Goal: Task Accomplishment & Management: Use online tool/utility

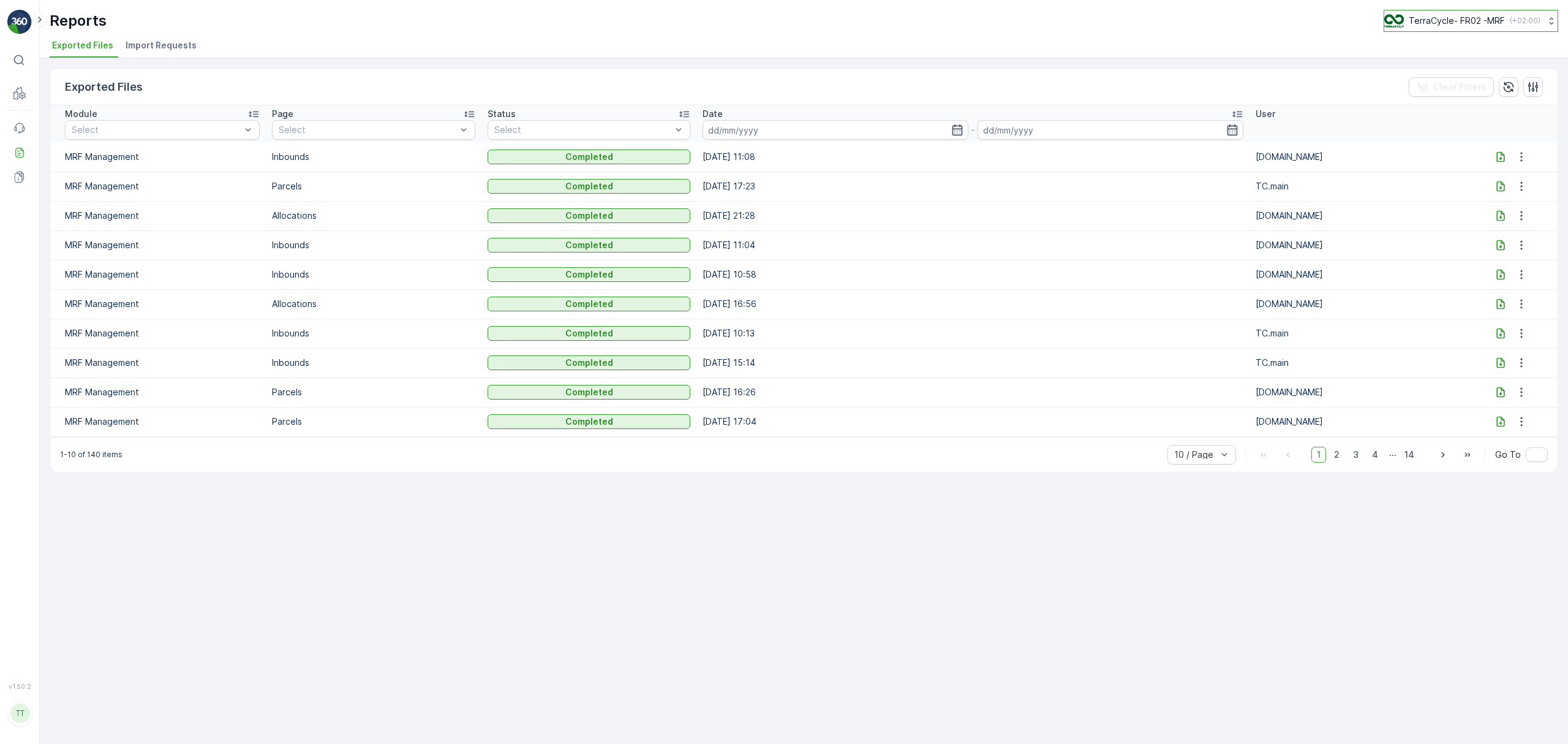
click at [1420, 20] on p "TerraCycle- FR02 -MRF" at bounding box center [1457, 20] width 97 height 13
type input "nl"
click at [1417, 77] on span "TerraCycle-NL-MRF" at bounding box center [1461, 75] width 137 height 13
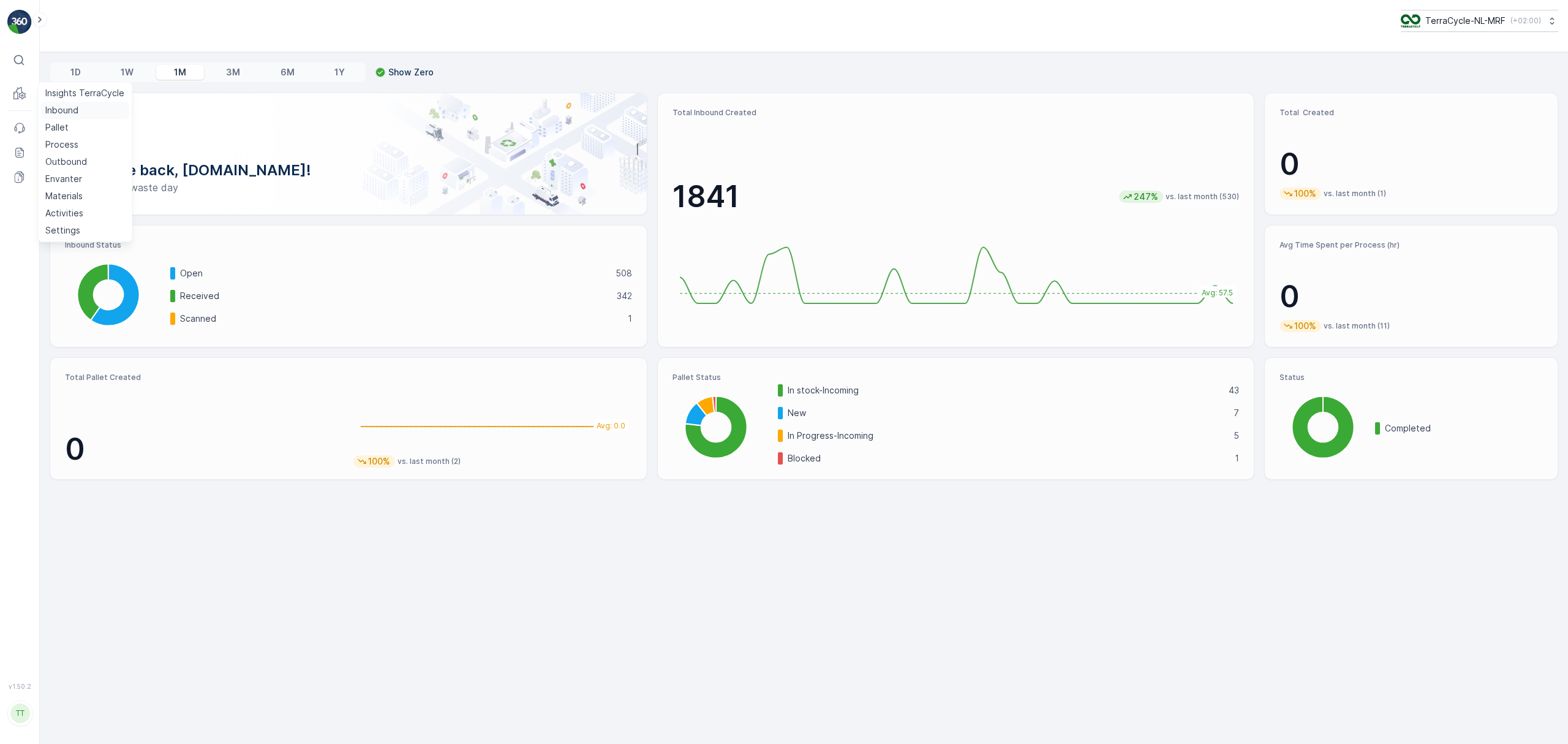
click at [54, 105] on p "Inbound" at bounding box center [61, 110] width 33 height 13
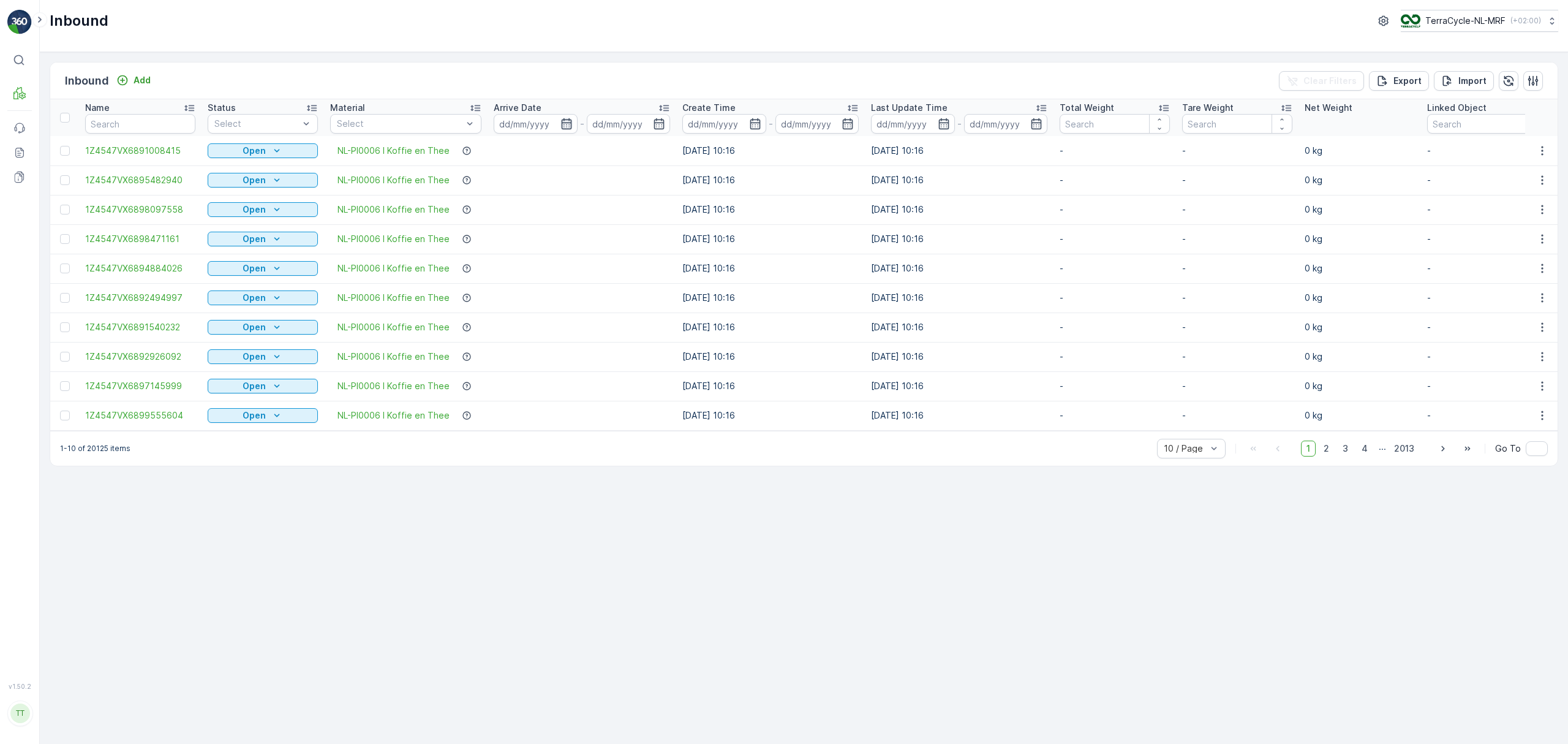
click at [564, 123] on icon "button" at bounding box center [566, 123] width 11 height 11
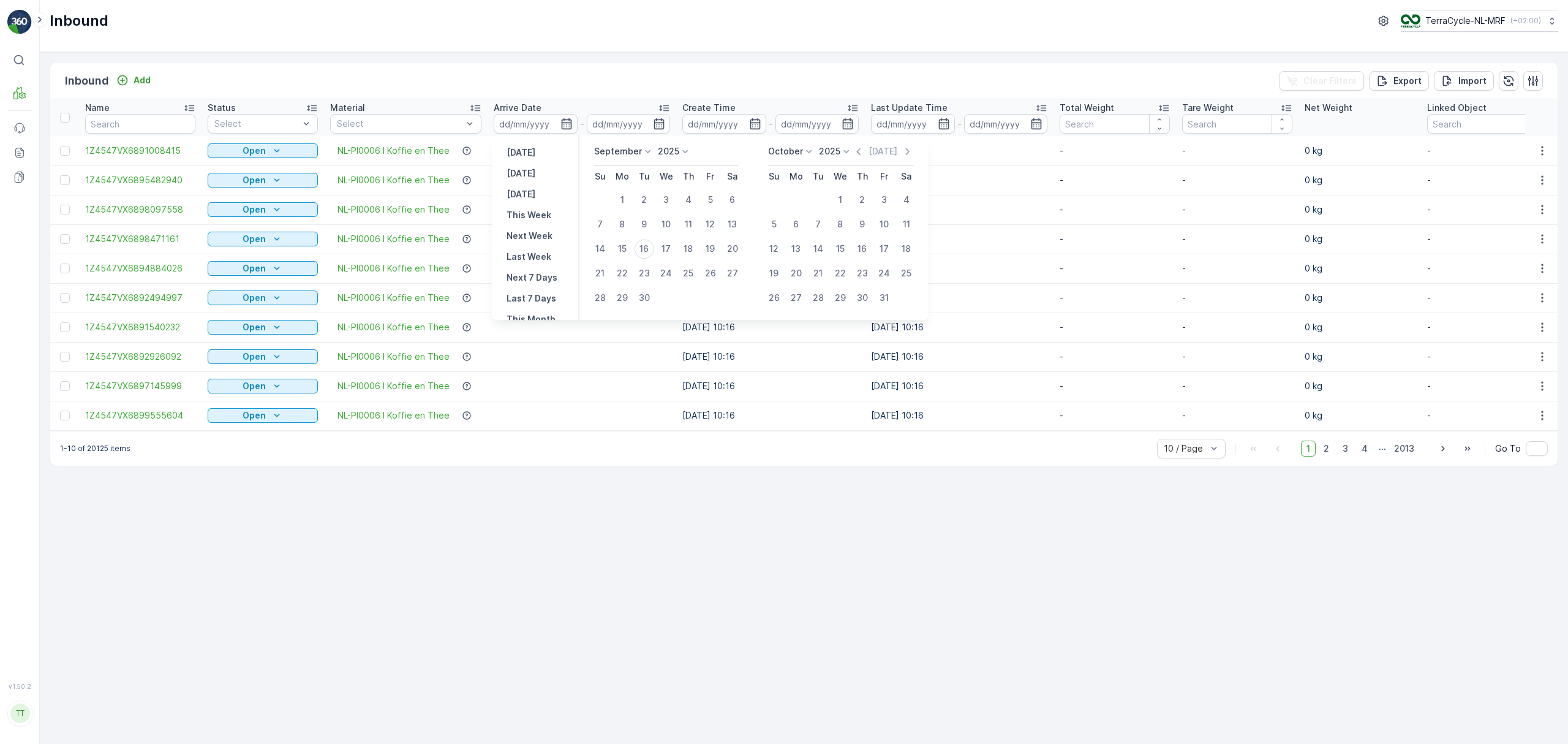
click at [608, 147] on p "September" at bounding box center [617, 151] width 48 height 13
click at [622, 199] on span "August" at bounding box center [616, 195] width 29 height 13
click at [646, 297] on div "26" at bounding box center [645, 297] width 20 height 20
type input "[DATE]"
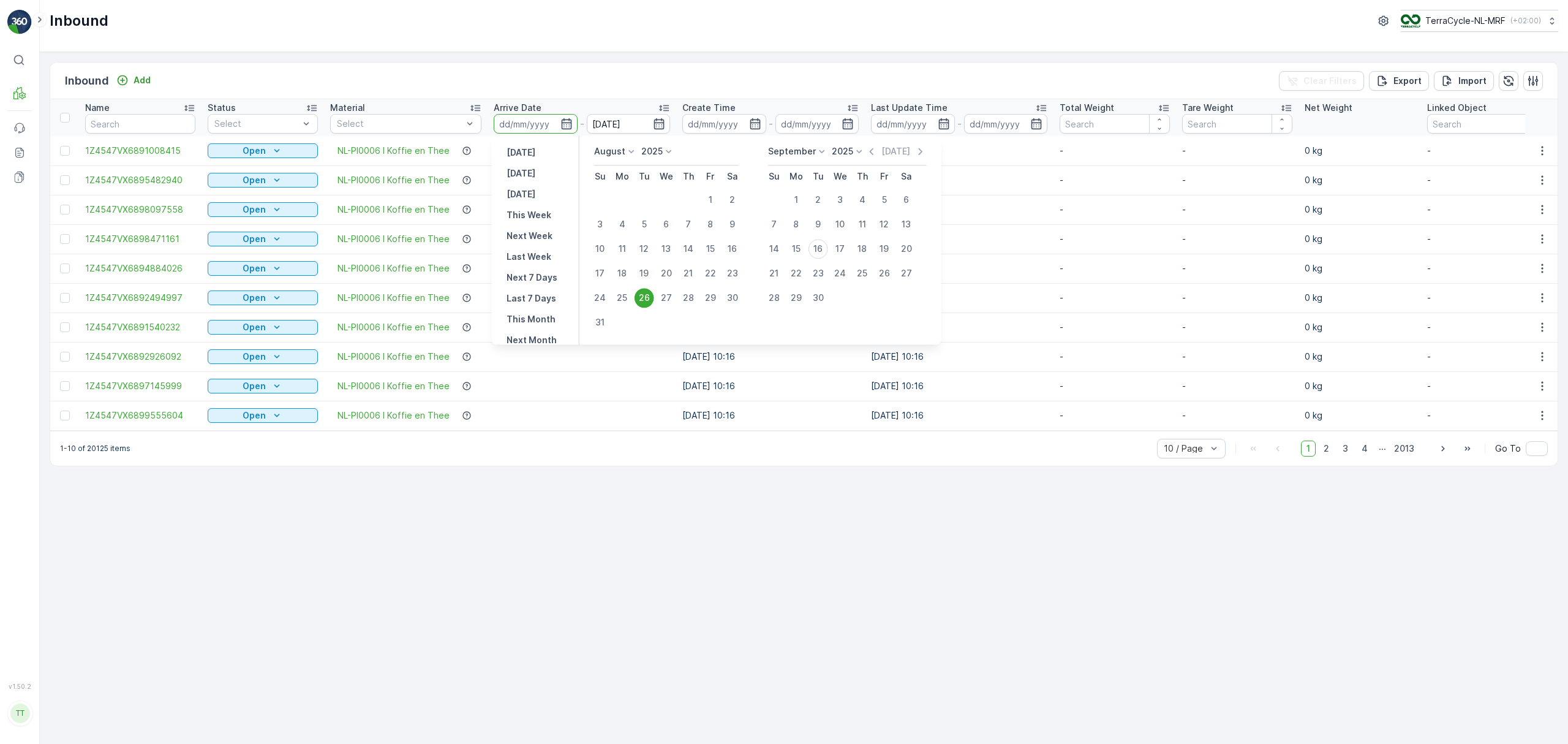
click at [641, 291] on div "26" at bounding box center [645, 297] width 20 height 20
type input "[DATE]"
click at [798, 249] on div "15" at bounding box center [797, 249] width 20 height 20
type input "[DATE]"
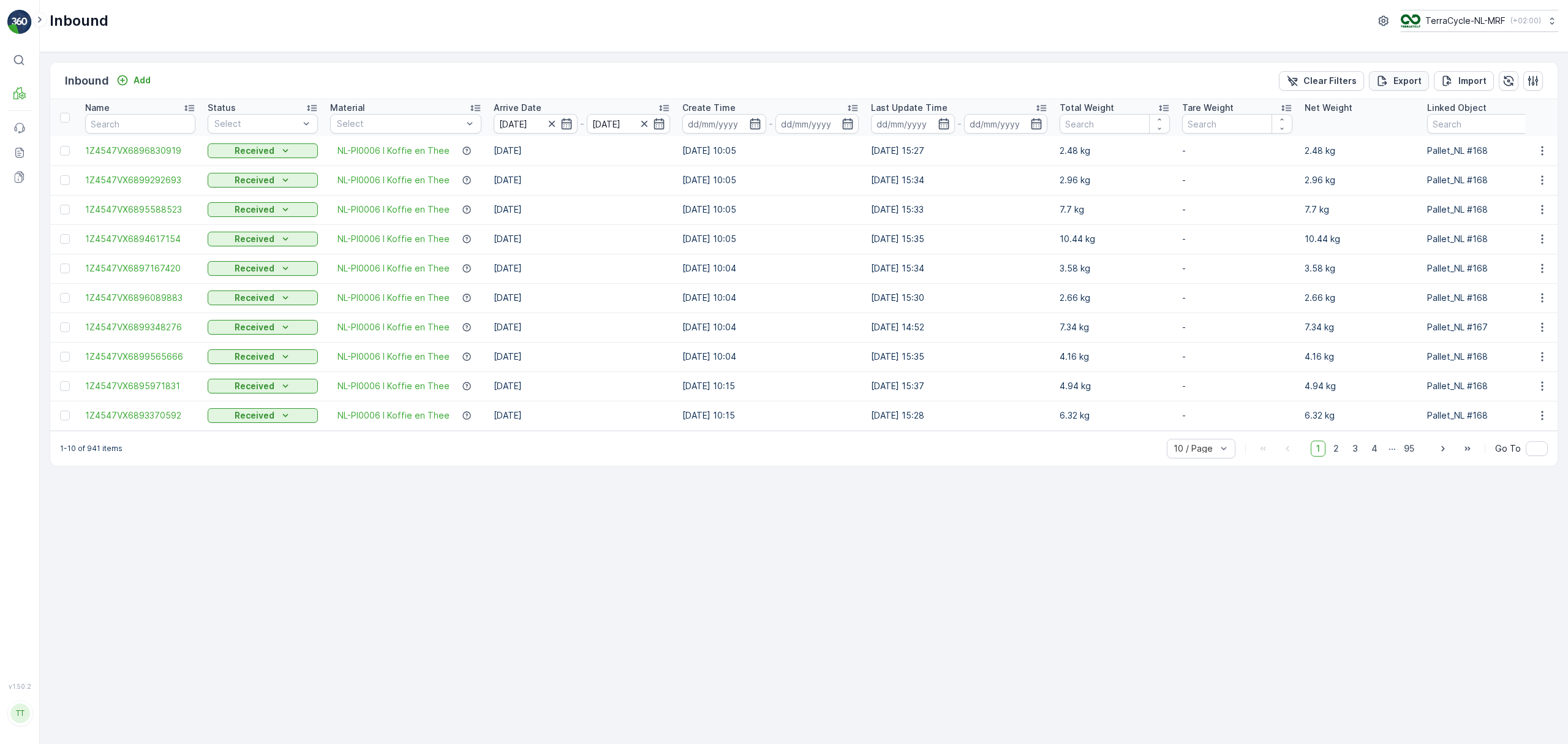
click at [1401, 83] on p "Export" at bounding box center [1407, 81] width 28 height 13
click at [20, 152] on icon at bounding box center [20, 152] width 13 height 13
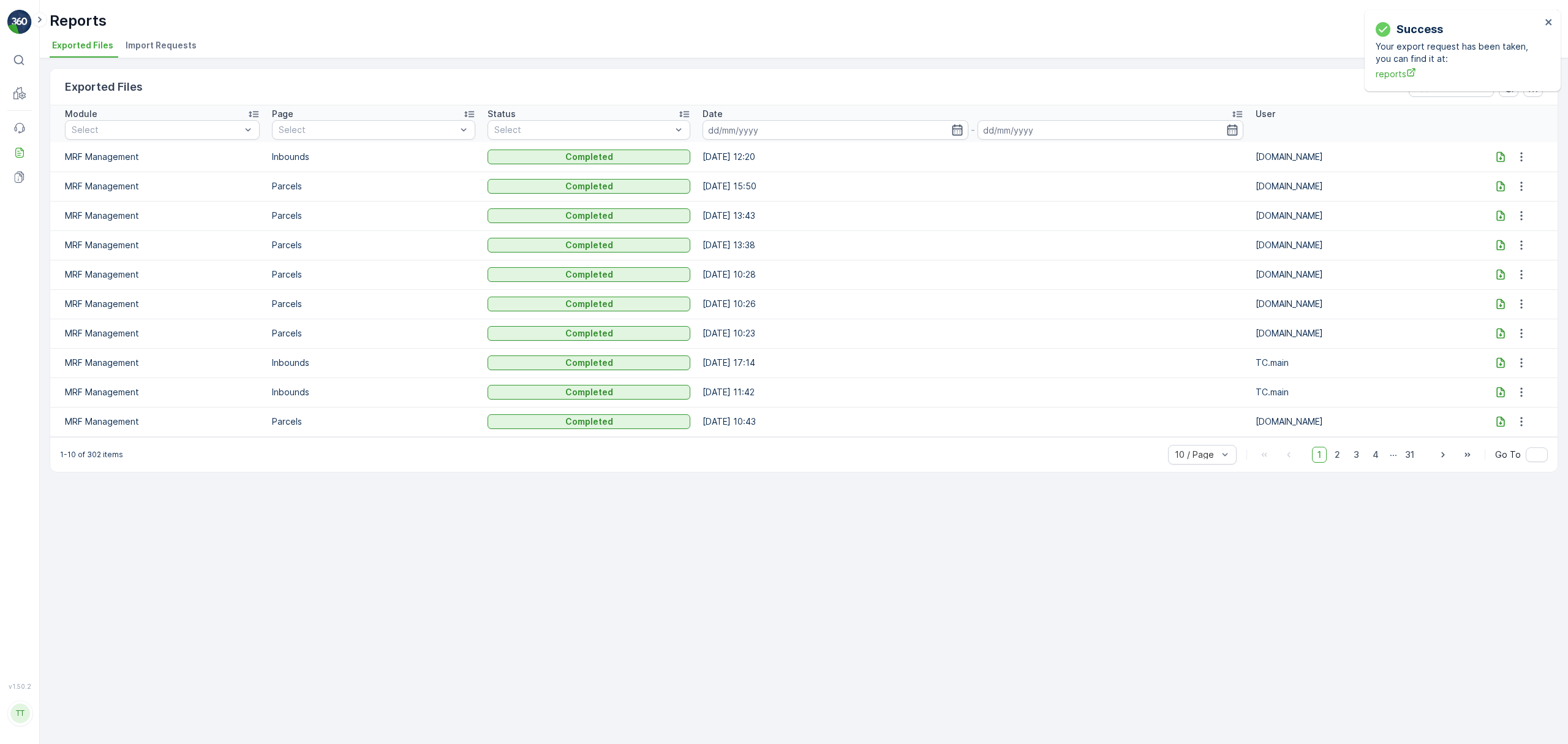
click at [1501, 156] on icon at bounding box center [1501, 157] width 13 height 13
click at [1551, 20] on icon "close" at bounding box center [1548, 22] width 9 height 10
click at [1438, 25] on p "TerraCycle-NL-MRF" at bounding box center [1465, 20] width 80 height 13
type input "ie"
click at [1427, 72] on span "TerraCycle-IE" at bounding box center [1475, 75] width 136 height 13
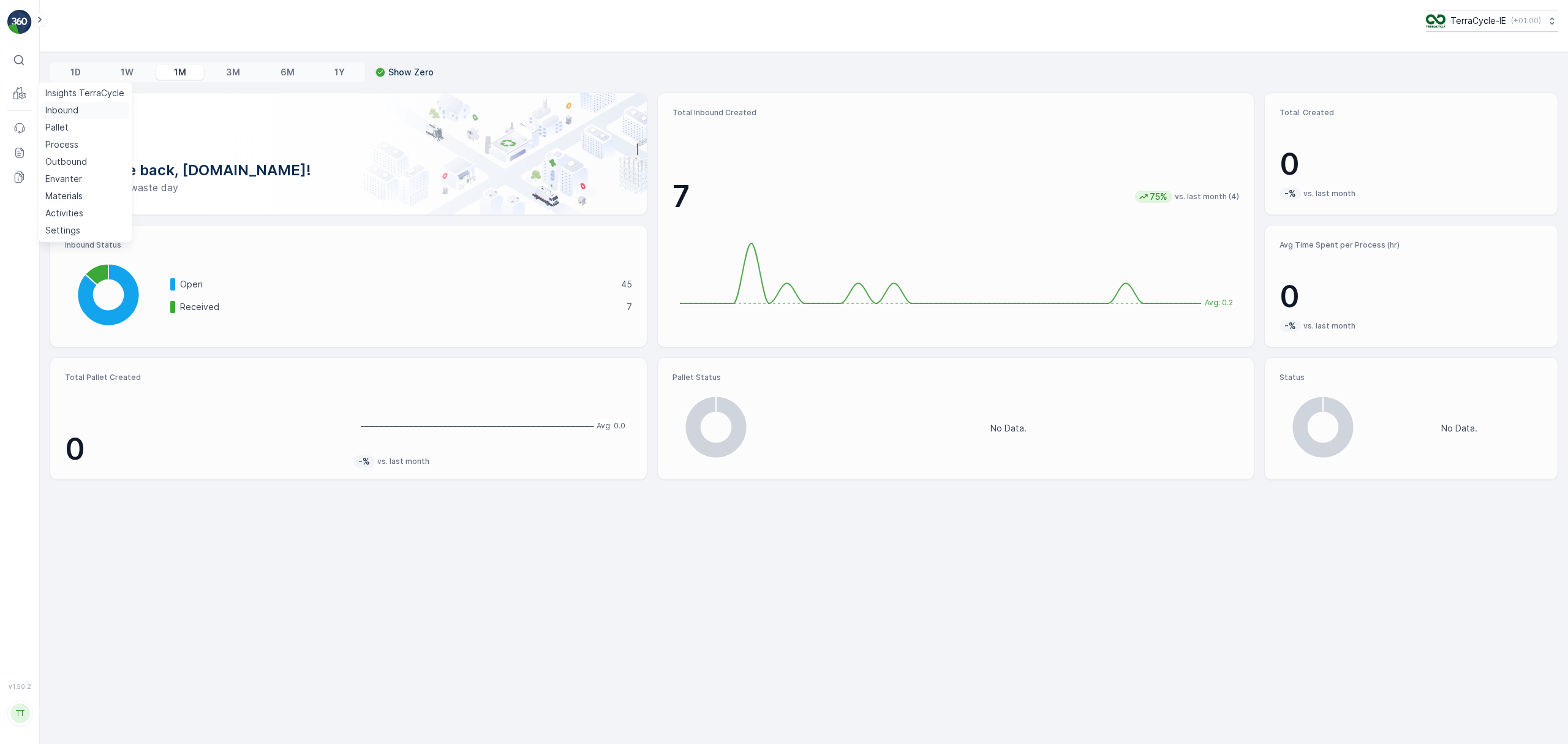
click at [68, 111] on p "Inbound" at bounding box center [61, 110] width 33 height 13
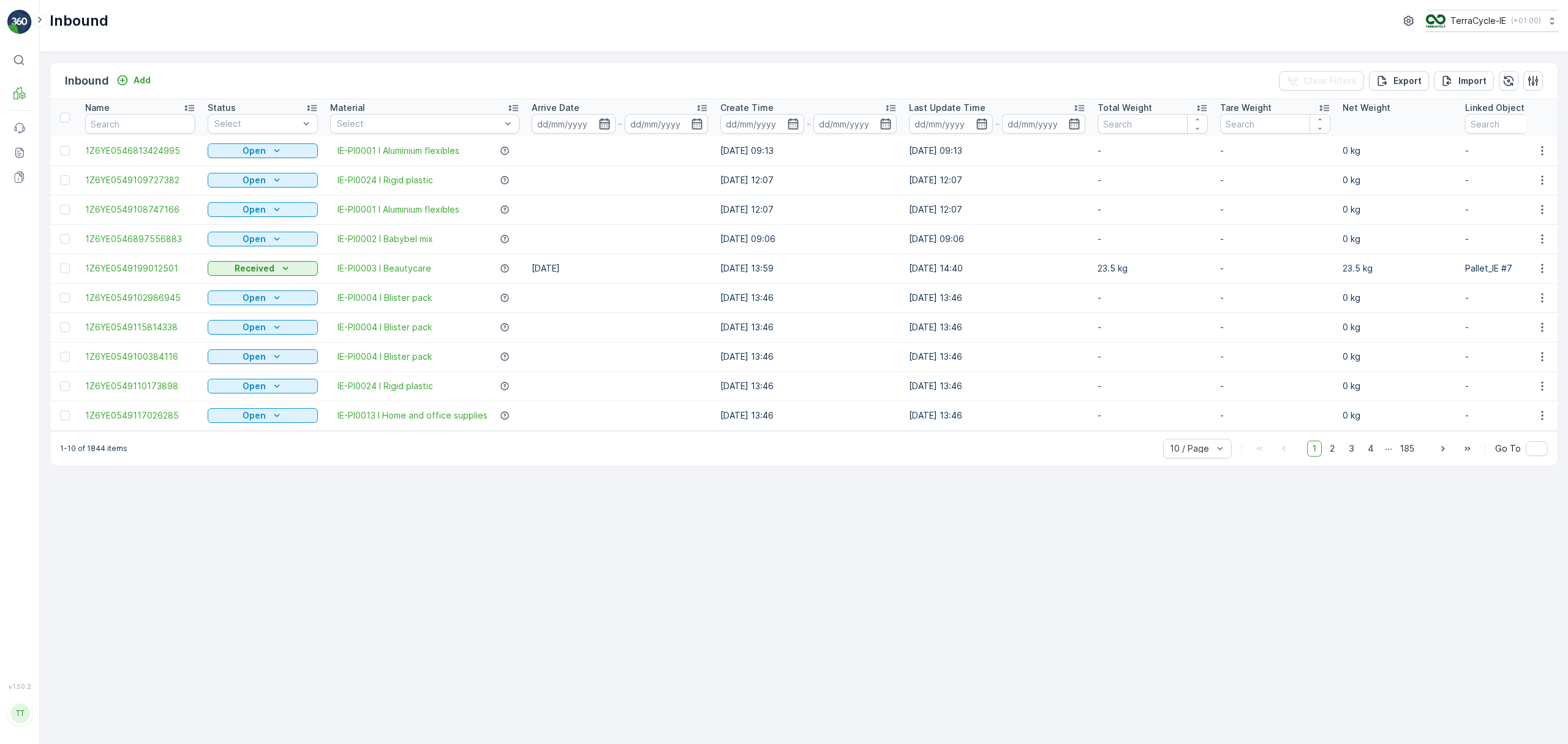
click at [606, 125] on icon "button" at bounding box center [605, 124] width 13 height 13
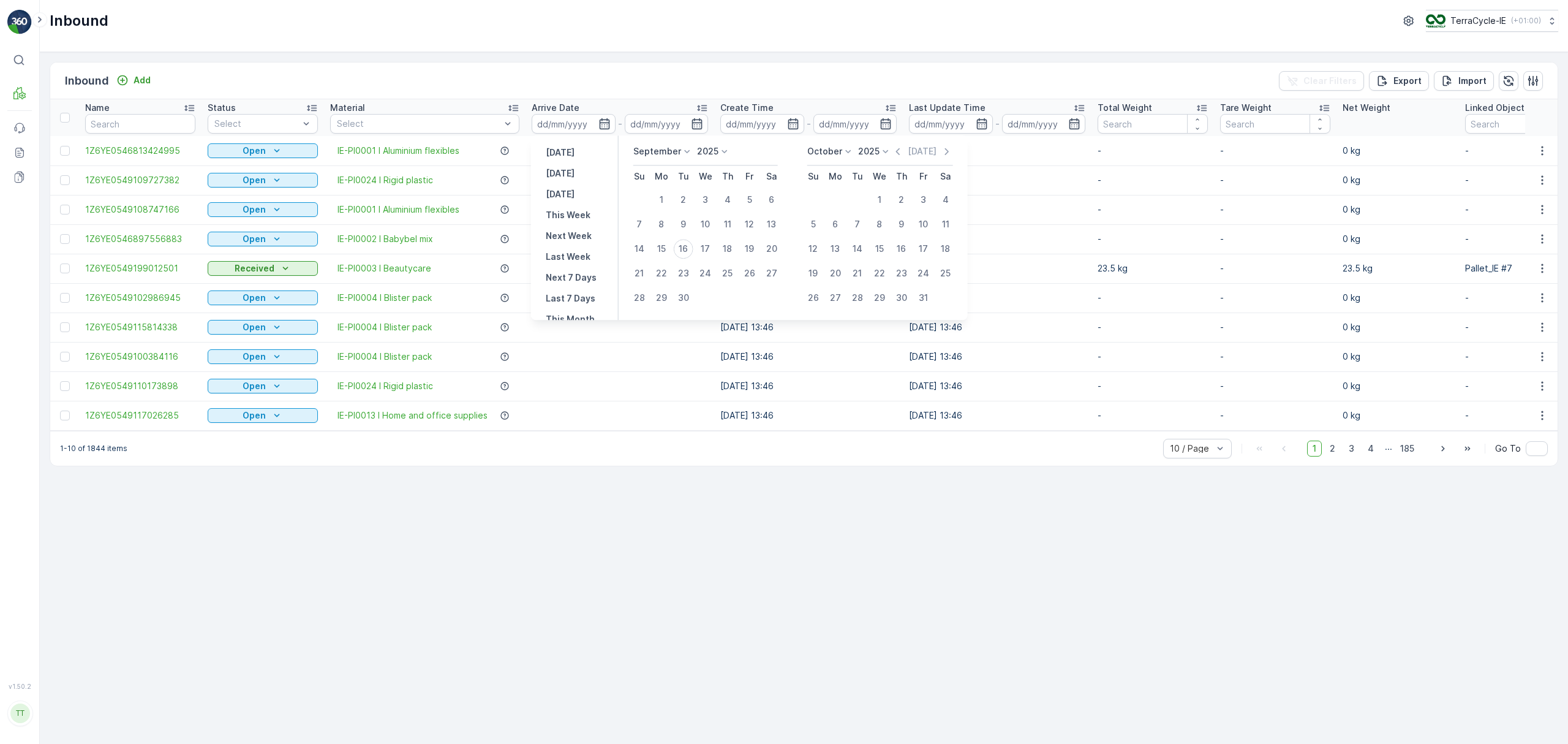
click at [660, 146] on p "September" at bounding box center [657, 151] width 48 height 13
click at [670, 207] on span "August" at bounding box center [655, 207] width 29 height 13
click at [686, 297] on div "26" at bounding box center [684, 297] width 20 height 20
type input "[DATE]"
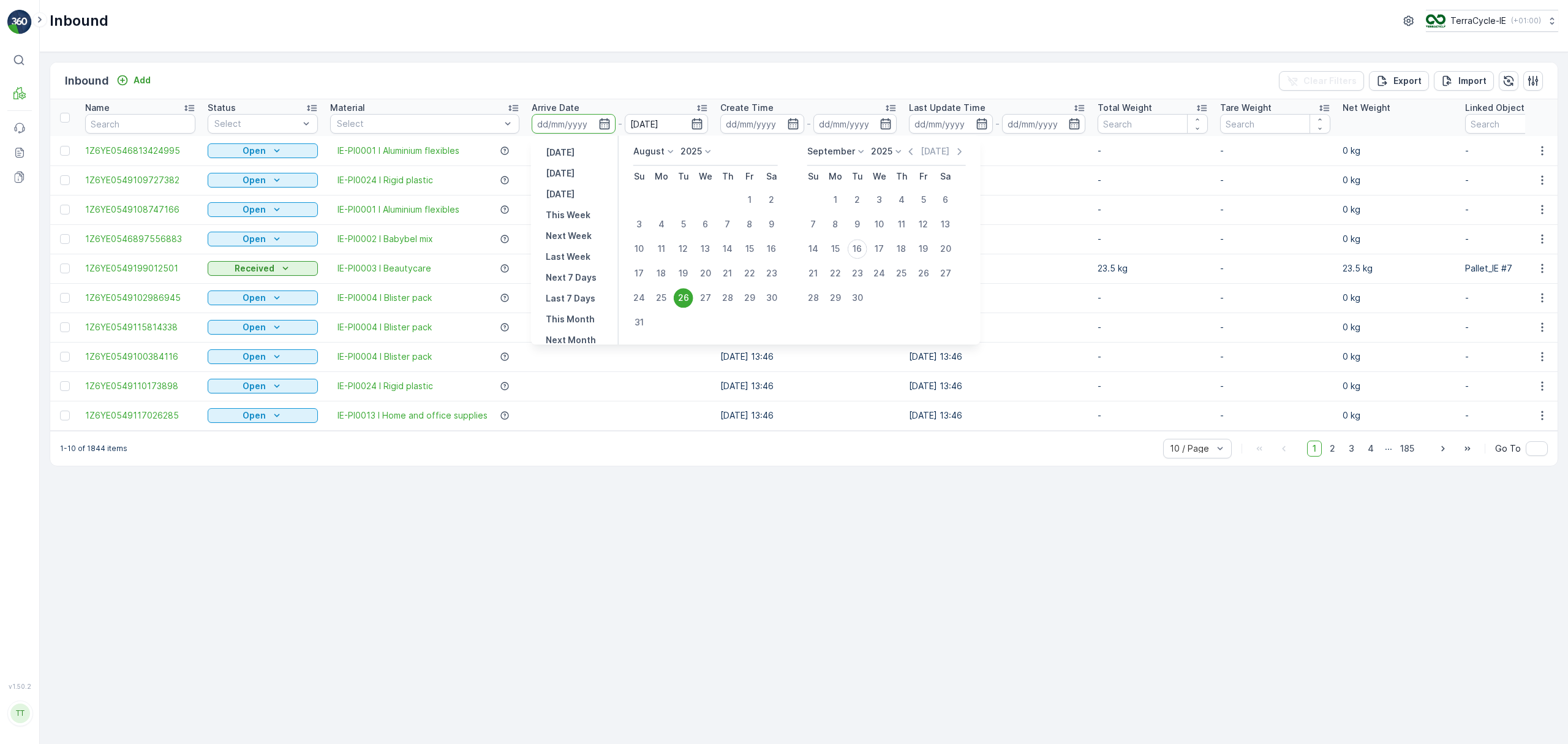
click at [686, 297] on div "26" at bounding box center [684, 297] width 20 height 20
type input "[DATE]"
click at [832, 248] on div "15" at bounding box center [836, 249] width 20 height 20
type input "[DATE]"
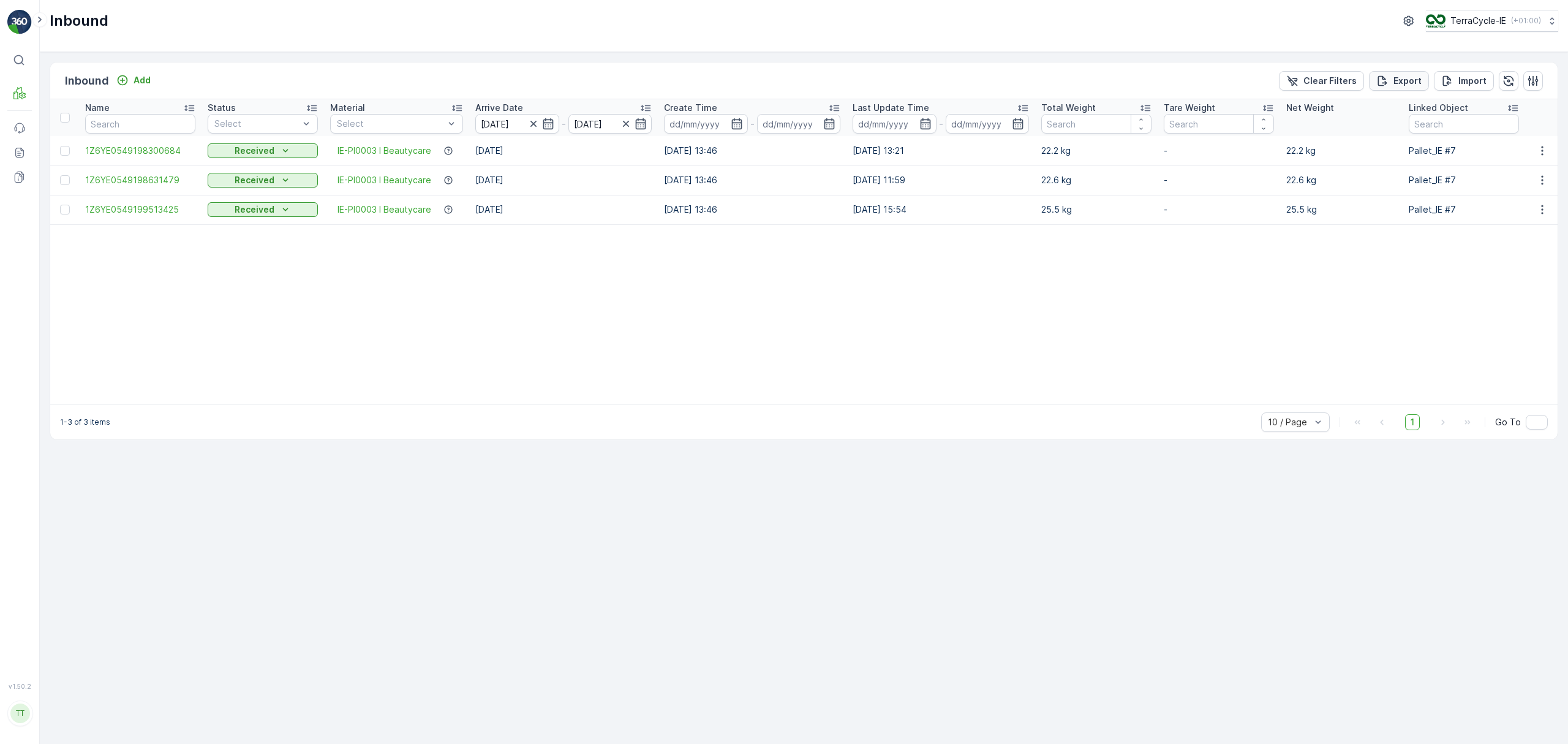
click at [1401, 85] on p "Export" at bounding box center [1407, 81] width 28 height 13
click at [18, 152] on icon at bounding box center [20, 152] width 13 height 13
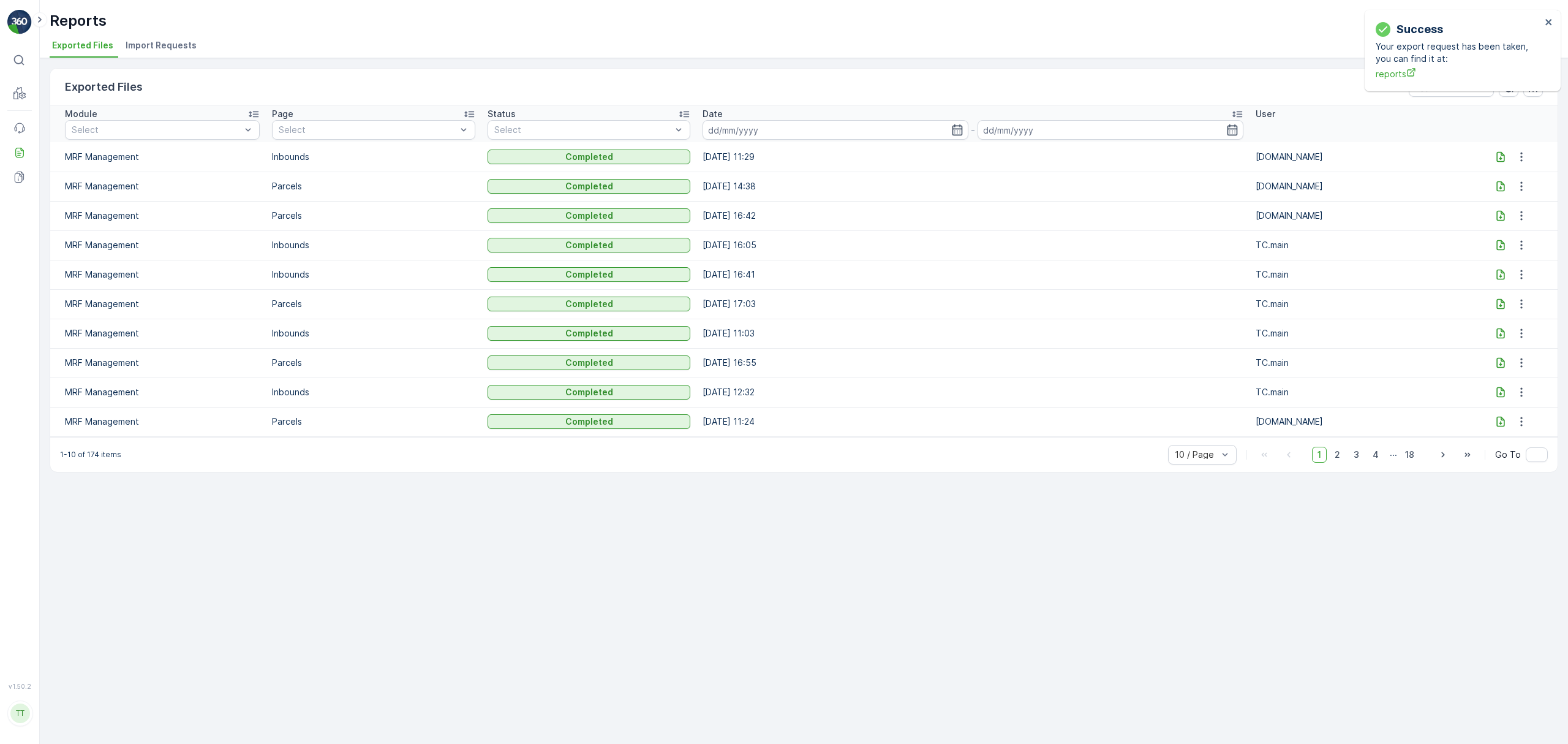
click at [1501, 155] on icon at bounding box center [1501, 156] width 8 height 11
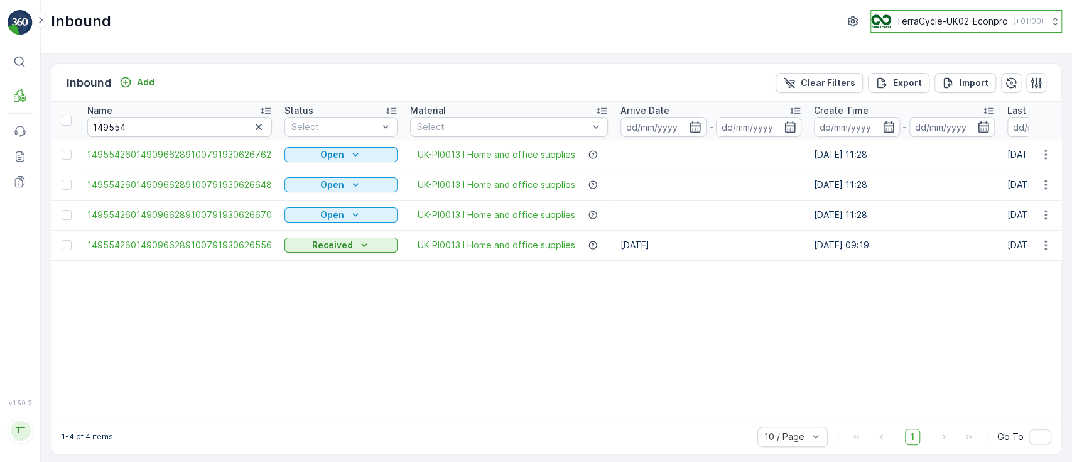
click at [905, 19] on p "TerraCycle-UK02-Econpro" at bounding box center [953, 21] width 112 height 13
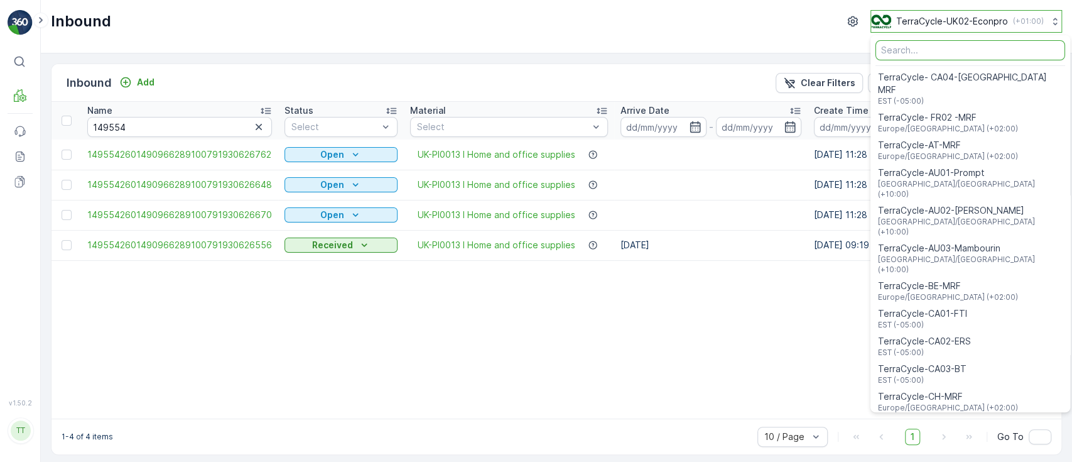
type input "s"
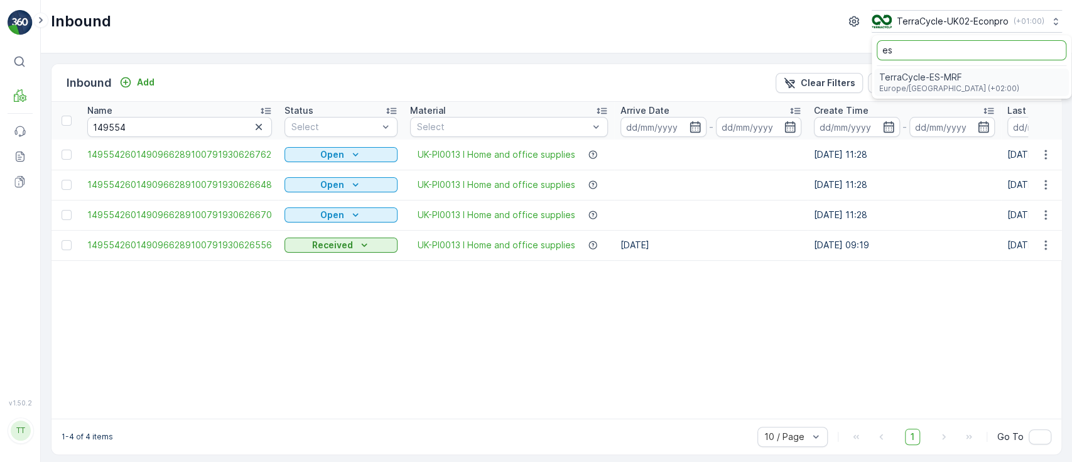
type input "es"
click at [902, 92] on span "Europe/[GEOGRAPHIC_DATA] (+02:00)" at bounding box center [950, 89] width 140 height 10
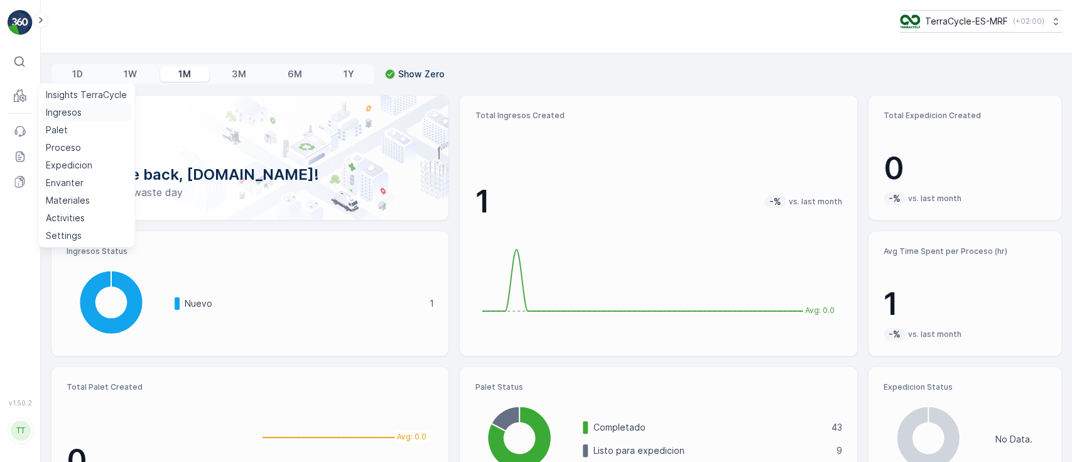
click at [53, 109] on p "Ingresos" at bounding box center [64, 112] width 36 height 13
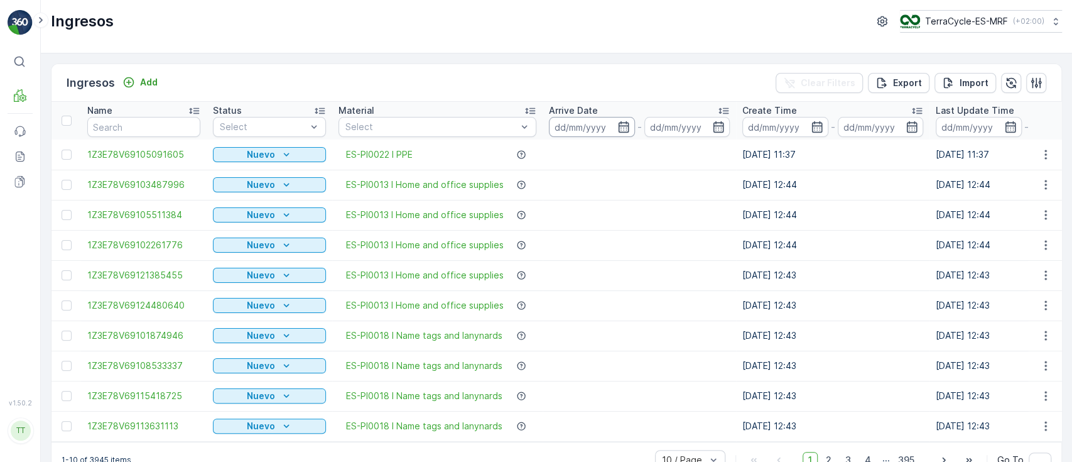
click at [575, 127] on input at bounding box center [592, 127] width 86 height 20
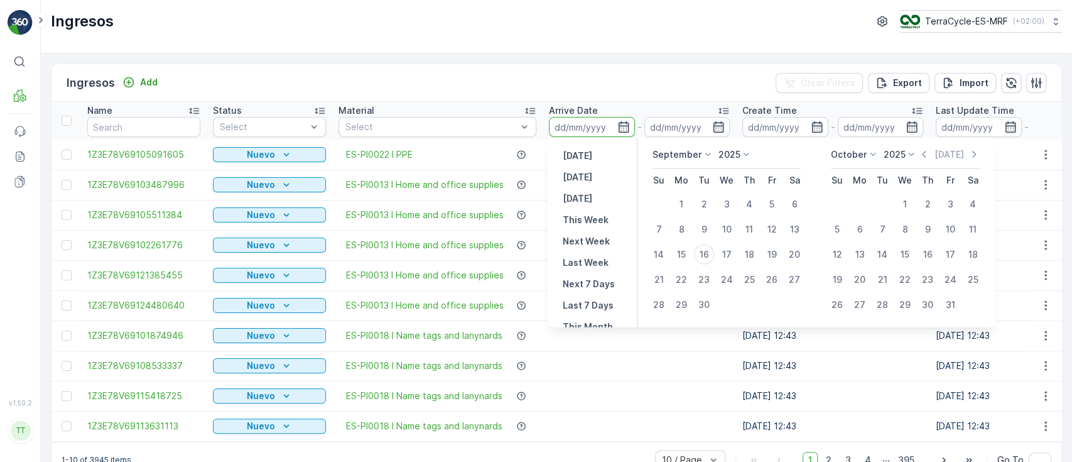
click at [684, 156] on p "September" at bounding box center [677, 154] width 49 height 13
click at [679, 200] on span "August" at bounding box center [675, 206] width 30 height 13
click at [709, 303] on div "26" at bounding box center [704, 305] width 20 height 20
type input "[DATE]"
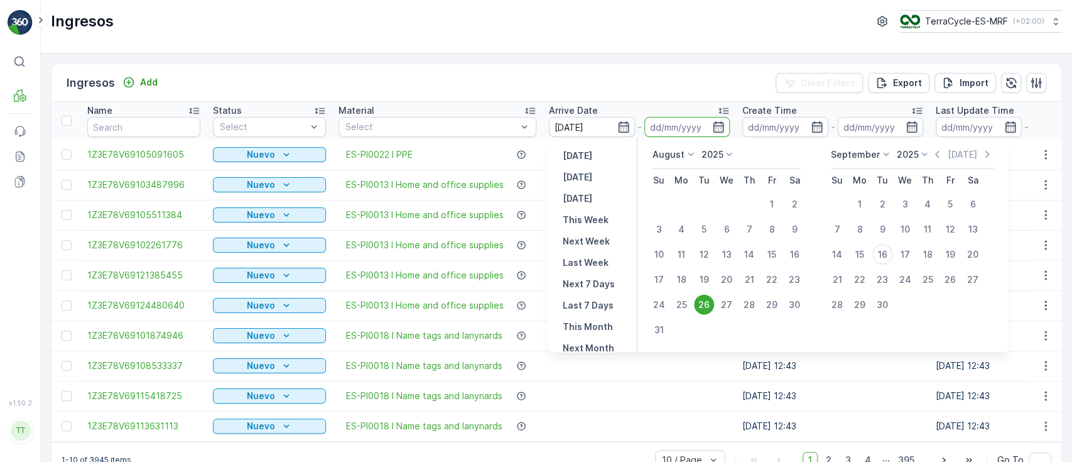
click at [709, 303] on div "26" at bounding box center [704, 305] width 20 height 20
type input "[DATE]"
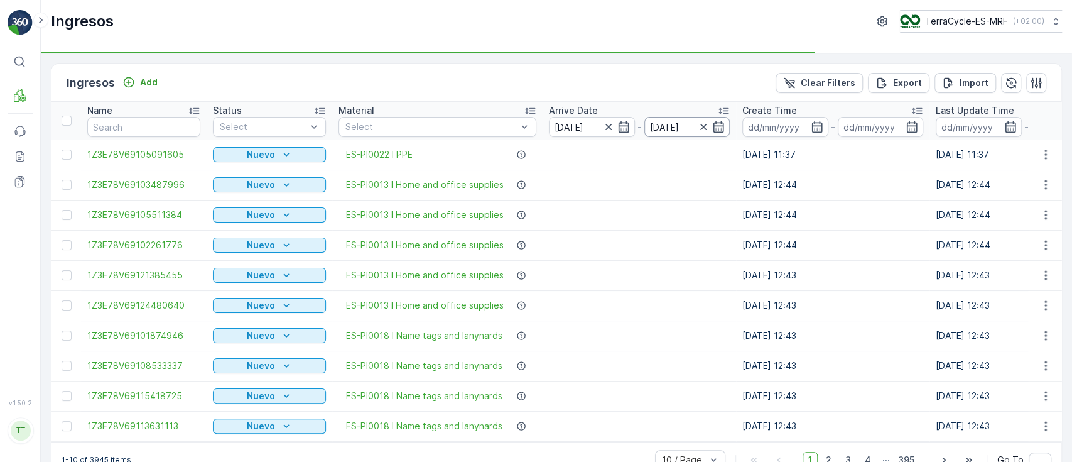
click at [667, 123] on input "[DATE]" at bounding box center [688, 127] width 86 height 20
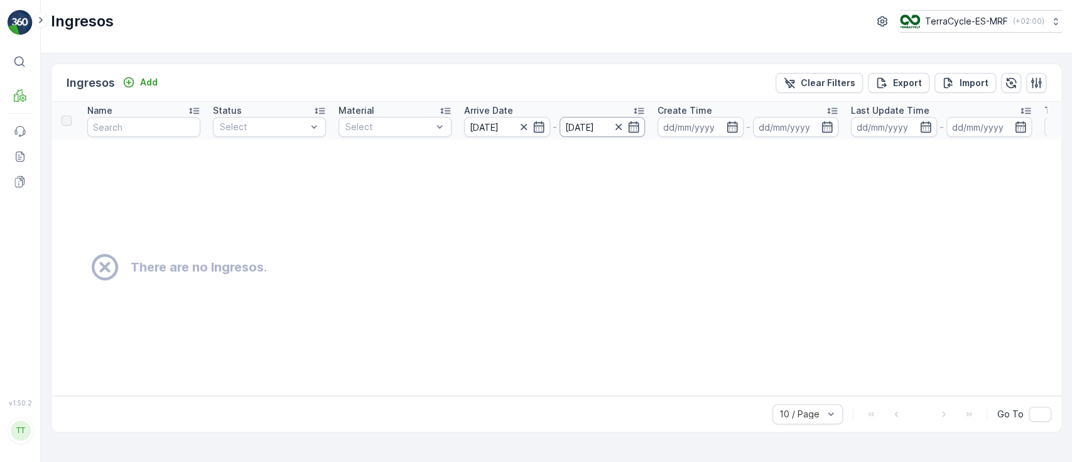
click at [589, 123] on input "[DATE]" at bounding box center [603, 127] width 86 height 20
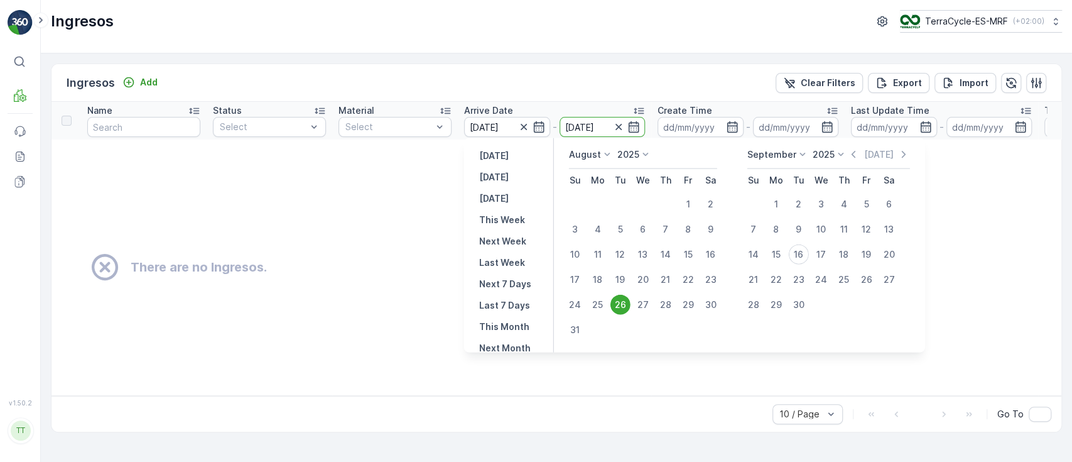
click at [784, 251] on div "15" at bounding box center [776, 254] width 20 height 20
type input "[DATE]"
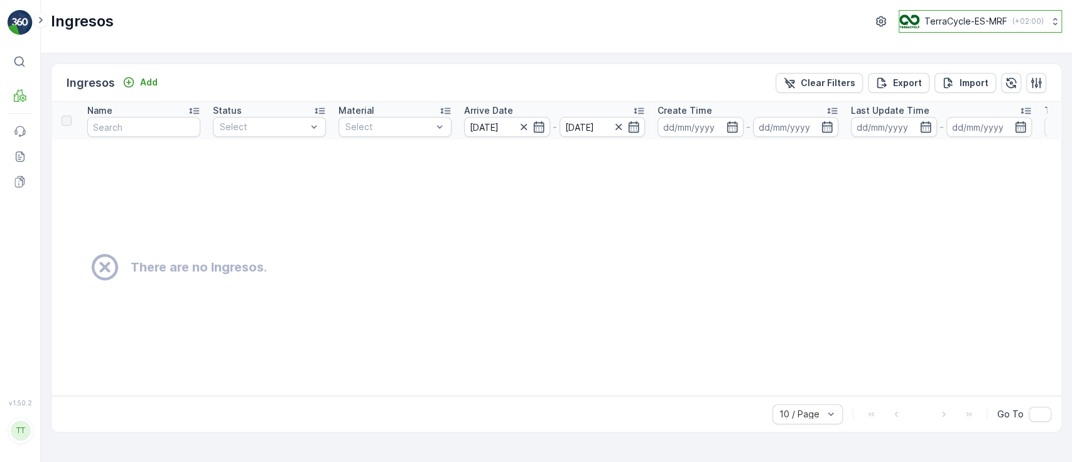
click at [972, 25] on p "TerraCycle-ES-MRF" at bounding box center [966, 21] width 83 height 13
